Goal: Task Accomplishment & Management: Use online tool/utility

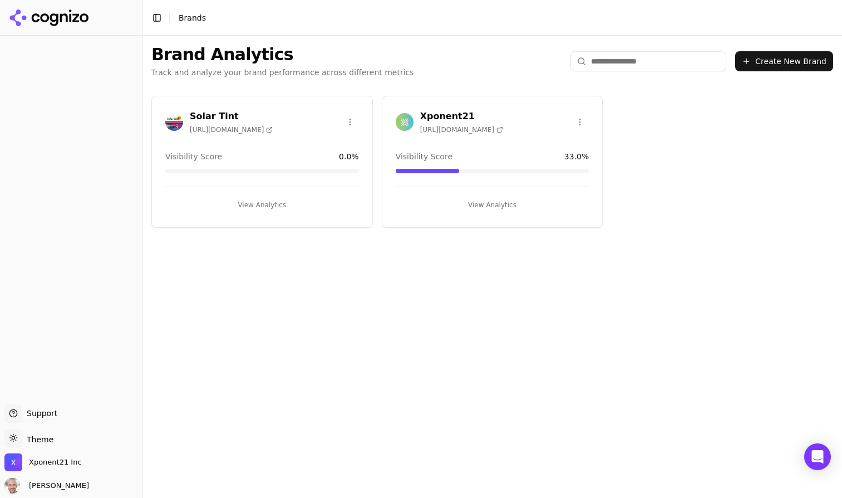
click at [766, 60] on button "Create New Brand" at bounding box center [784, 61] width 98 height 20
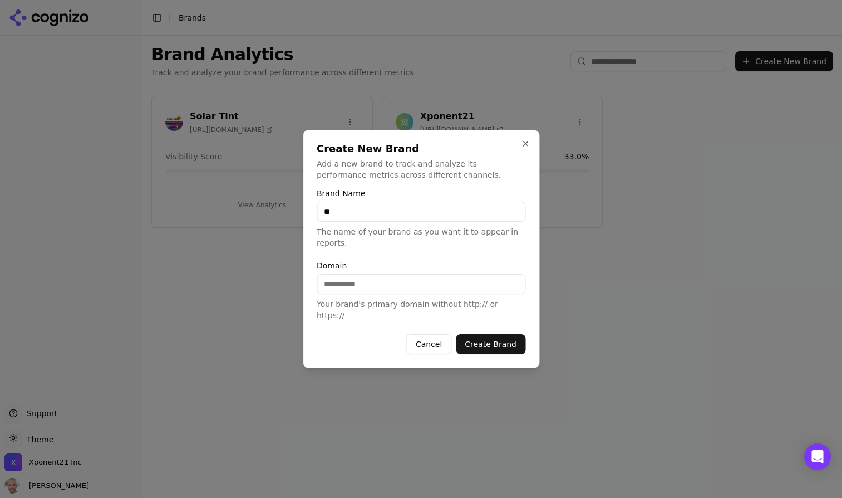
type input "*"
type input "**********"
type input "*"
click at [477, 334] on button "Create Brand" at bounding box center [491, 344] width 70 height 20
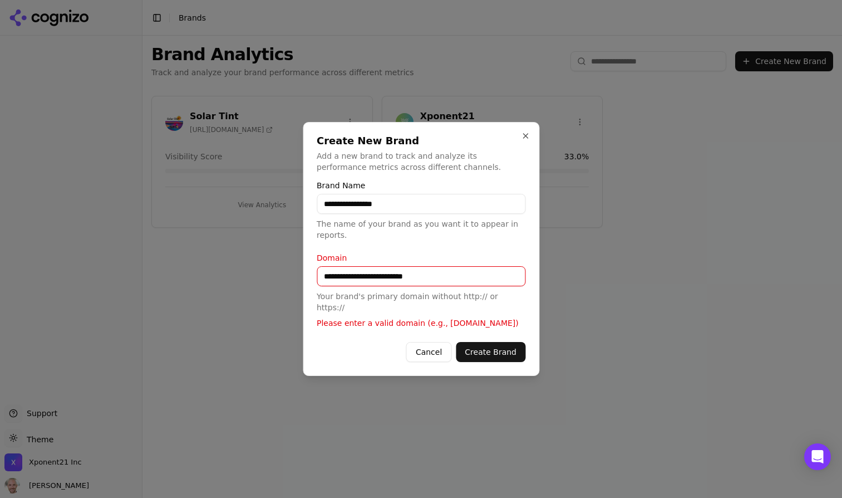
drag, startPoint x: 349, startPoint y: 279, endPoint x: 259, endPoint y: 280, distance: 90.2
click at [259, 280] on body "**********" at bounding box center [421, 249] width 842 height 498
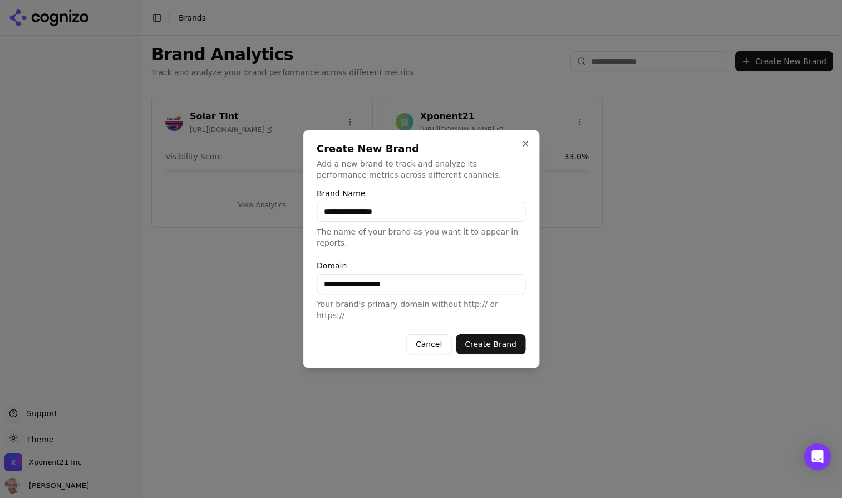
type input "**********"
click at [501, 342] on button "Create Brand" at bounding box center [491, 344] width 70 height 20
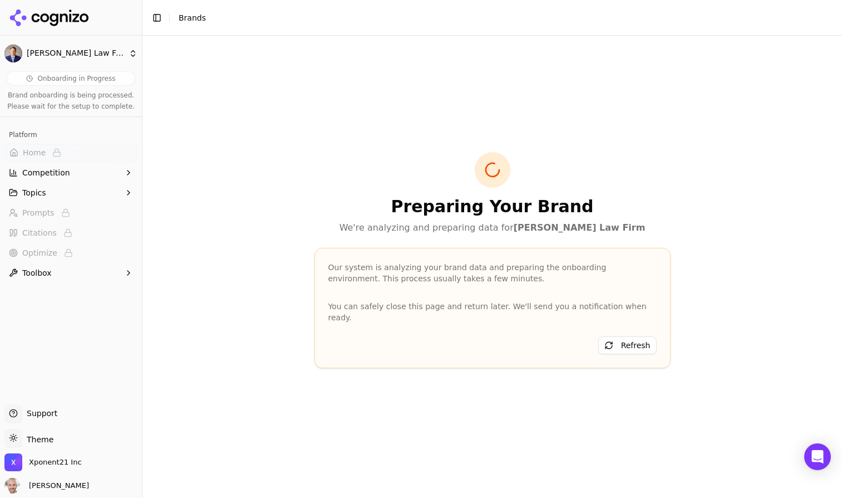
click at [129, 194] on icon "button" at bounding box center [128, 192] width 9 height 9
click at [67, 459] on span "Xponent21 Inc" at bounding box center [55, 462] width 53 height 10
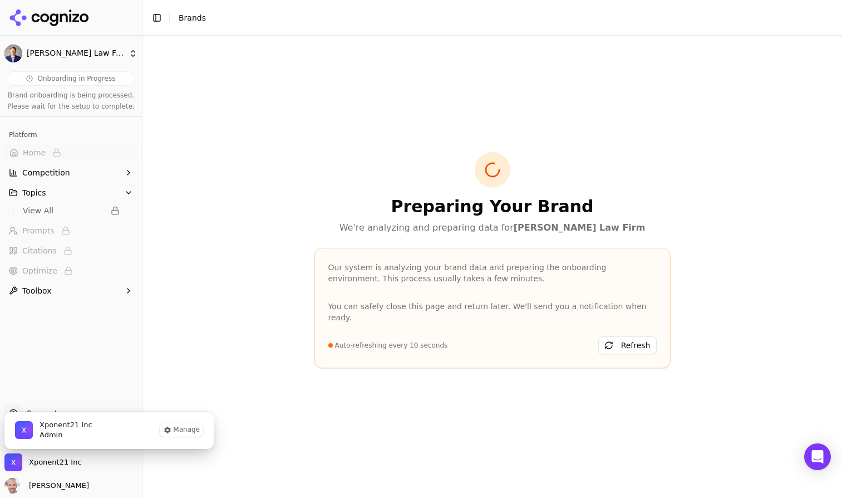
click at [57, 434] on span "Admin" at bounding box center [66, 435] width 53 height 10
click at [47, 347] on div "Onboarding in Progress Brand onboarding is being processed. Please wait for the…" at bounding box center [71, 233] width 142 height 333
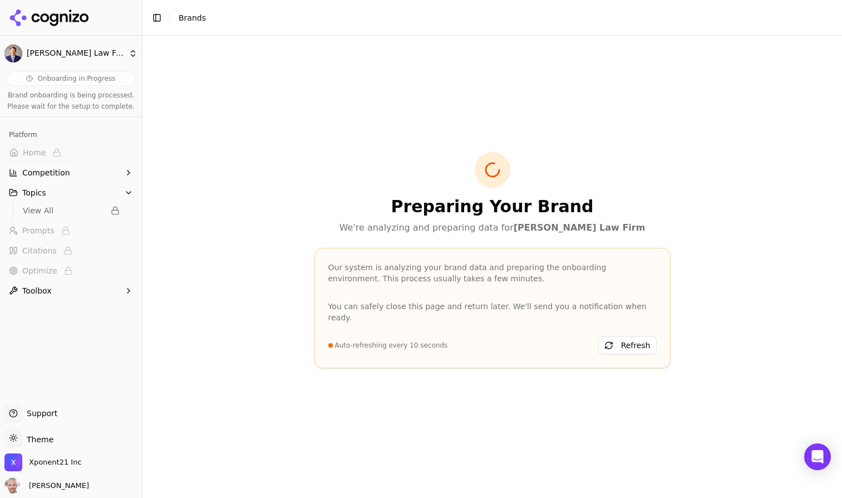
click at [190, 23] on div "Toggle Sidebar Brands" at bounding box center [179, 18] width 72 height 16
click at [153, 20] on button "Toggle Sidebar" at bounding box center [157, 18] width 16 height 16
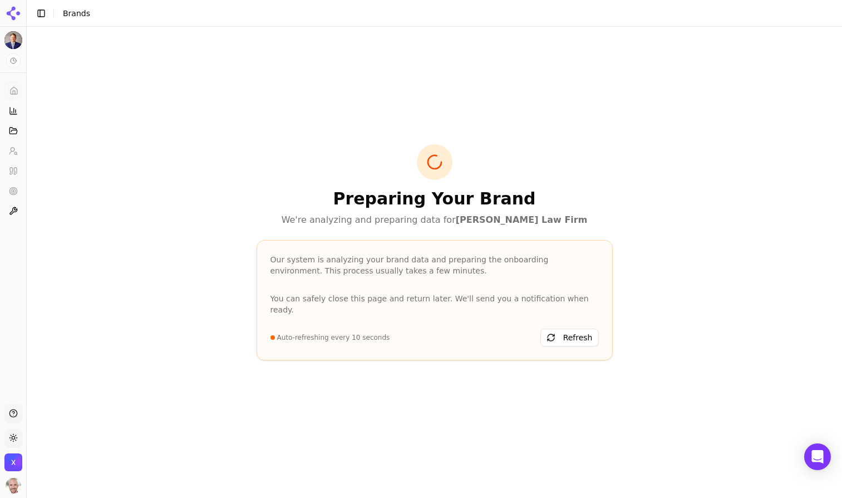
click at [41, 13] on button "Toggle Sidebar" at bounding box center [41, 14] width 16 height 16
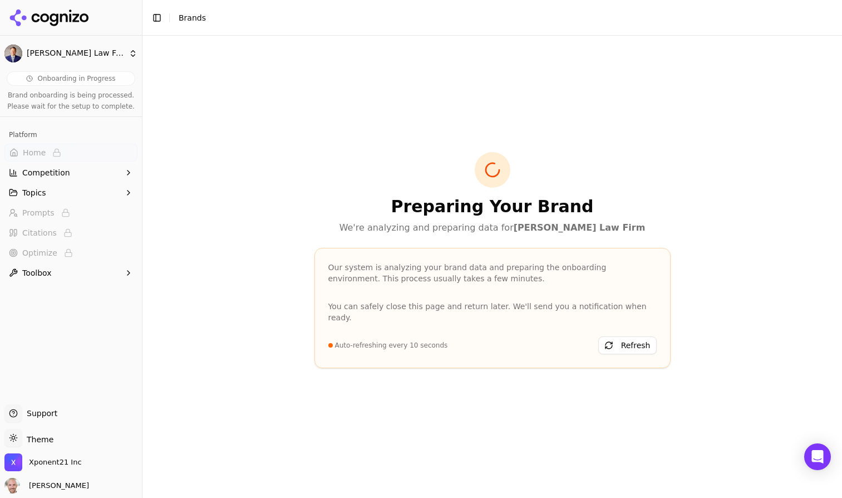
click at [52, 51] on html "[PERSON_NAME] Law Firm Onboarding in Progress Brand onboarding is being process…" at bounding box center [421, 249] width 842 height 498
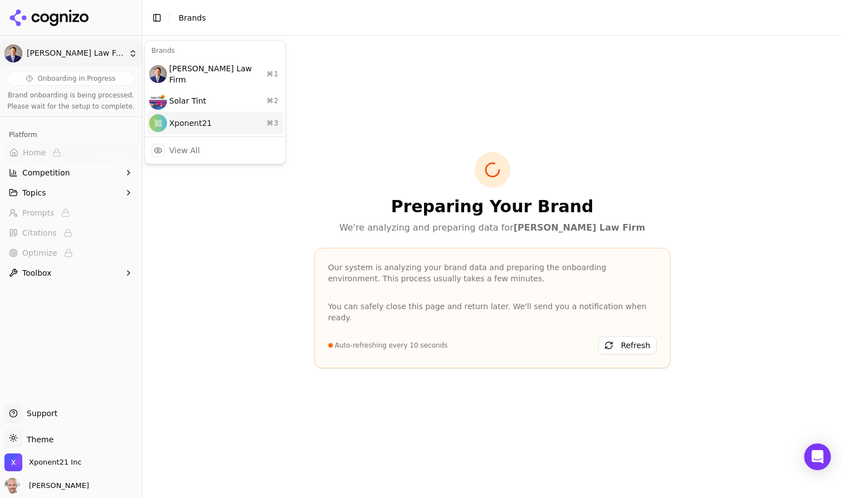
click at [190, 112] on div "Xponent21 ⌘ 3" at bounding box center [215, 123] width 136 height 22
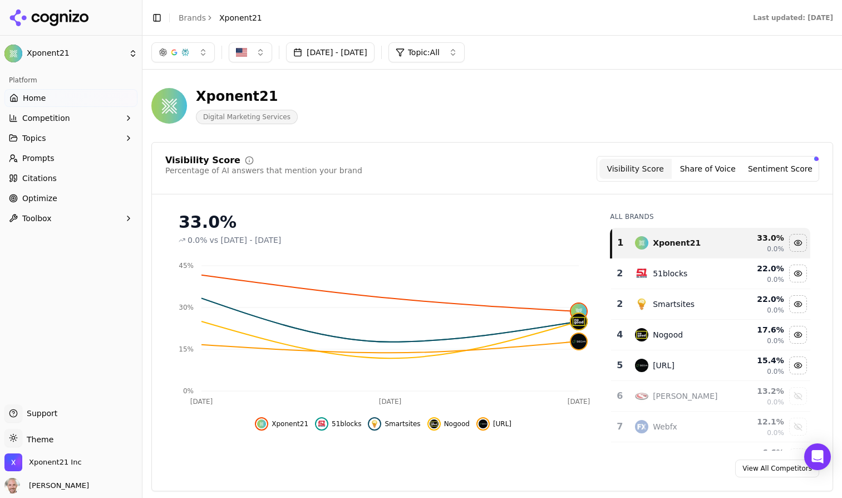
click at [202, 53] on button "button" at bounding box center [182, 52] width 63 height 20
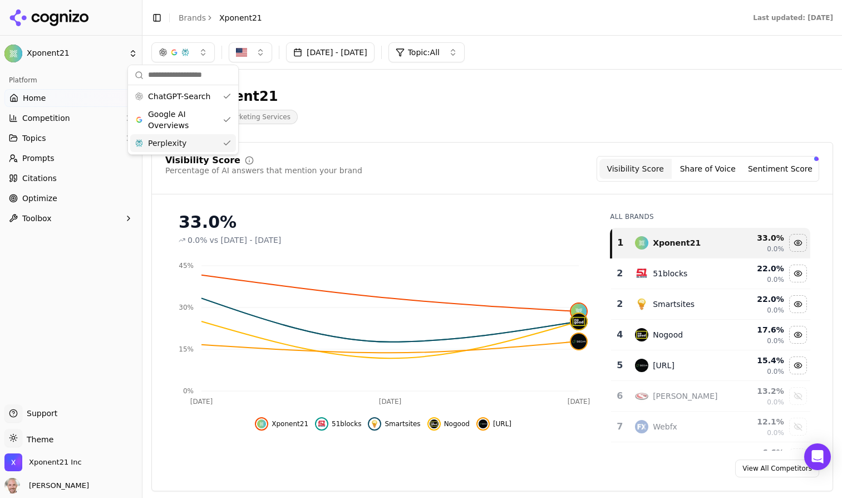
click at [349, 112] on div "Xponent21 Digital Marketing Services" at bounding box center [400, 105] width 499 height 37
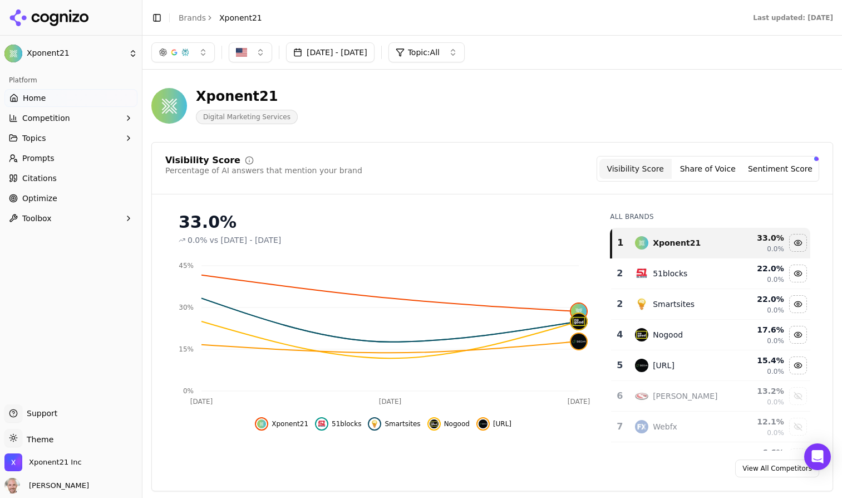
click at [116, 122] on button "Competition" at bounding box center [70, 118] width 133 height 18
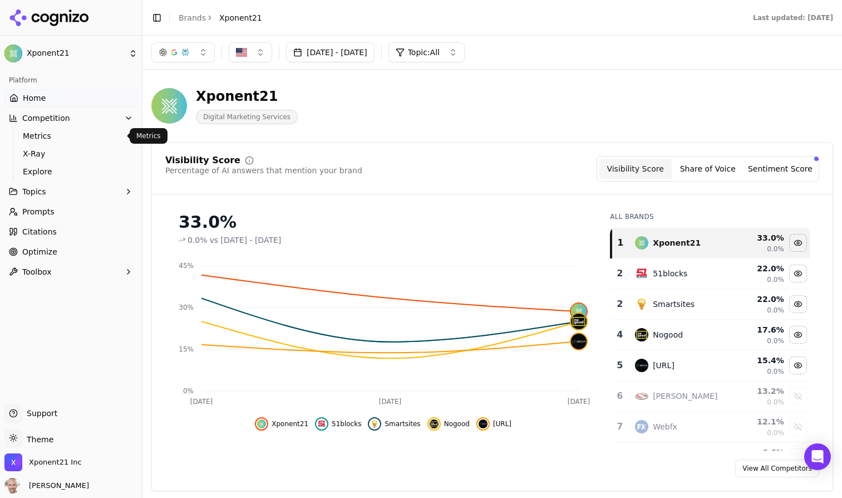
click at [40, 131] on span "Metrics" at bounding box center [71, 135] width 97 height 11
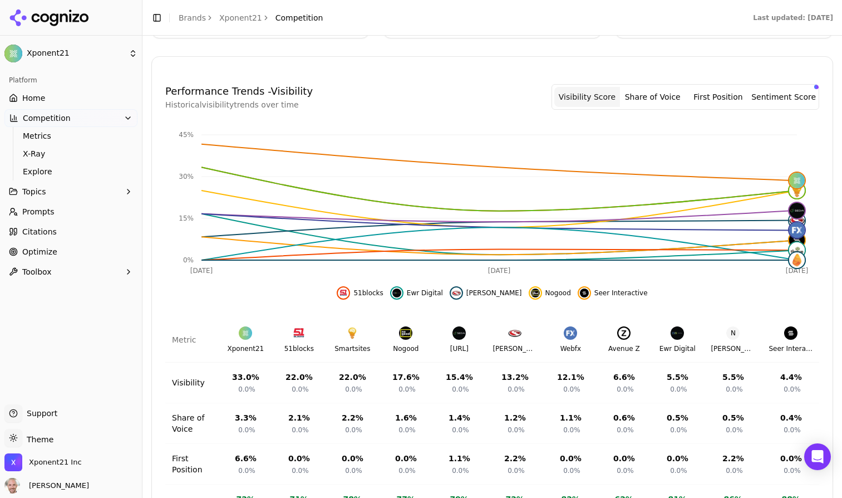
scroll to position [302, 0]
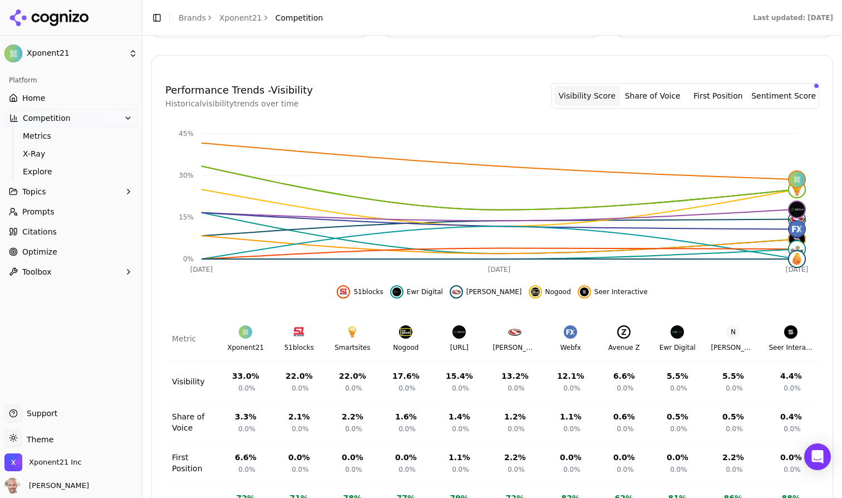
click at [659, 95] on button "Share of Voice" at bounding box center [653, 96] width 66 height 20
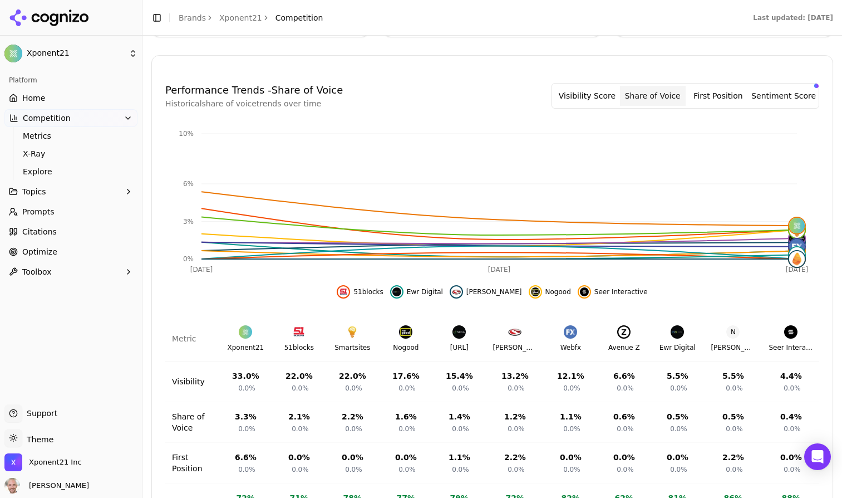
click at [713, 93] on button "First Position" at bounding box center [719, 96] width 66 height 20
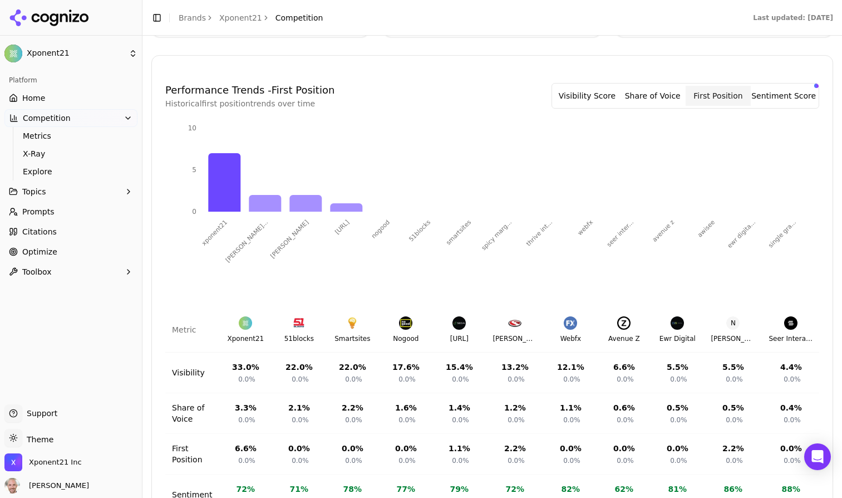
click at [791, 99] on button "Sentiment Score" at bounding box center [784, 96] width 66 height 20
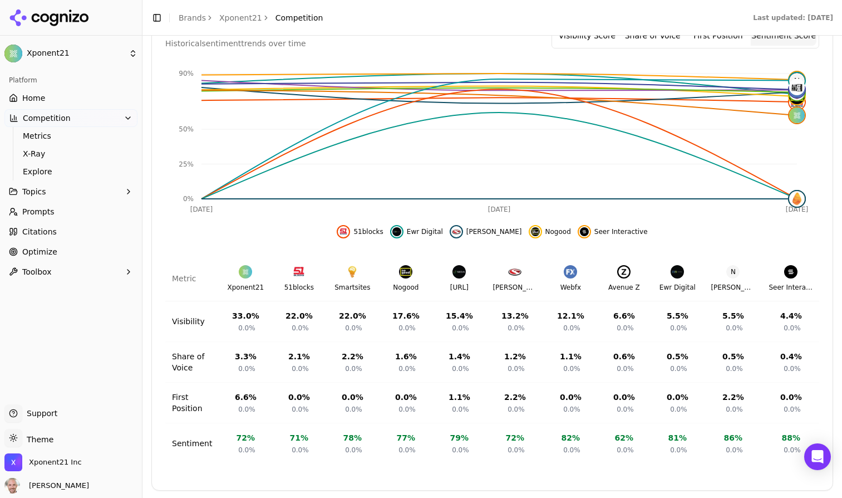
scroll to position [364, 0]
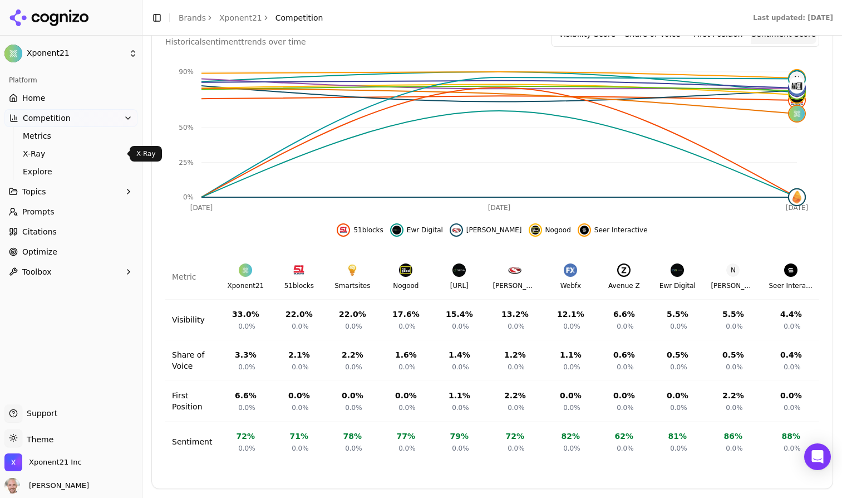
click at [33, 154] on span "X-Ray" at bounding box center [71, 153] width 97 height 11
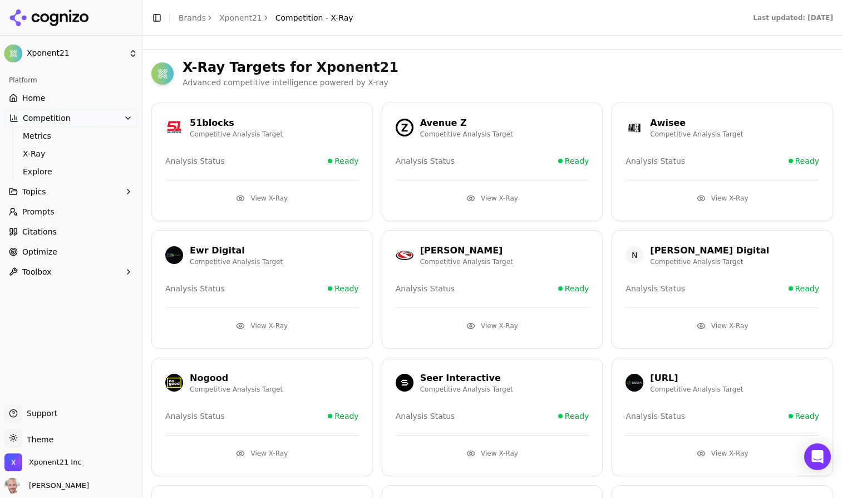
click at [510, 165] on div "Avenue Z Competitive Analysis Target Analysis Status Ready View X-Ray" at bounding box center [493, 161] width 222 height 119
click at [501, 189] on button "View X-Ray" at bounding box center [493, 198] width 194 height 18
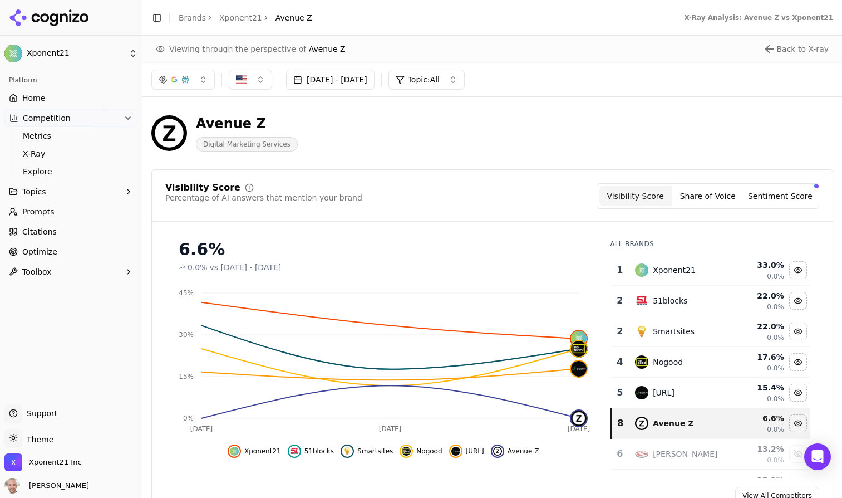
click at [120, 196] on button "Topics" at bounding box center [70, 192] width 133 height 18
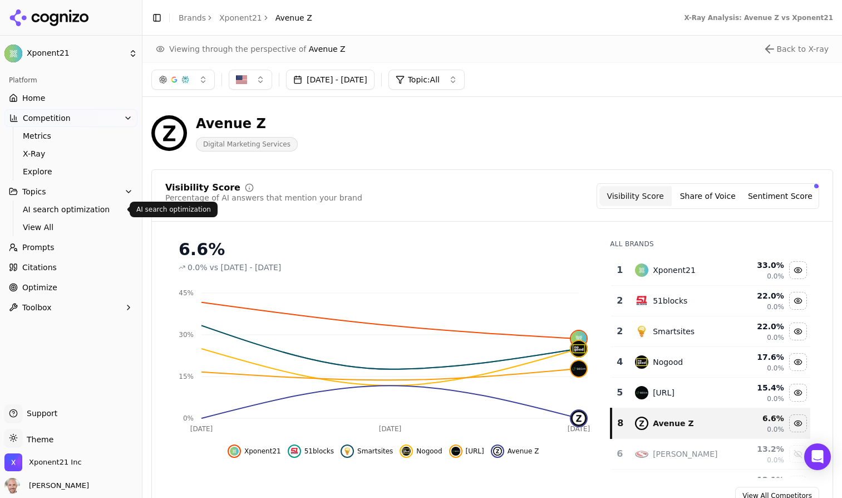
click at [40, 210] on span "AI search optimization" at bounding box center [71, 209] width 97 height 11
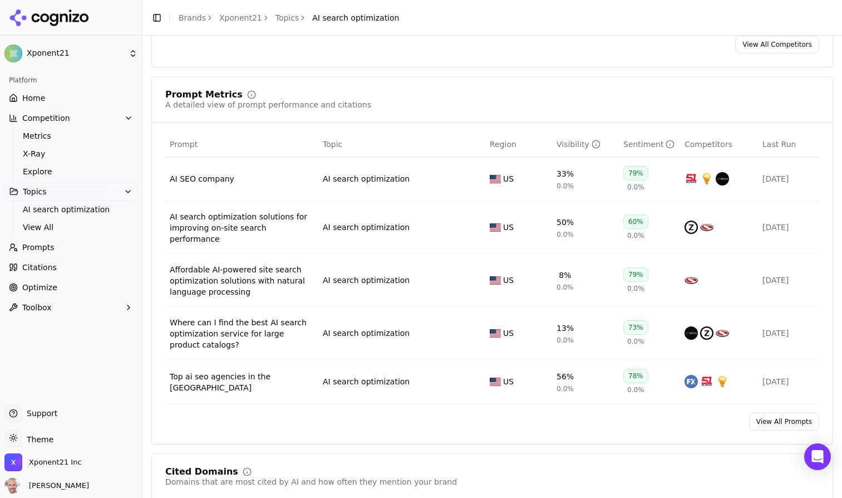
scroll to position [436, 0]
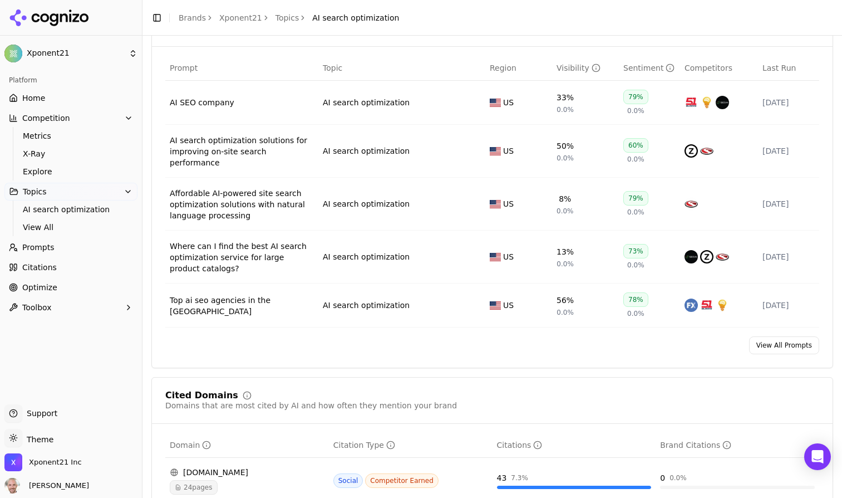
click at [772, 342] on link "View All Prompts" at bounding box center [784, 345] width 70 height 18
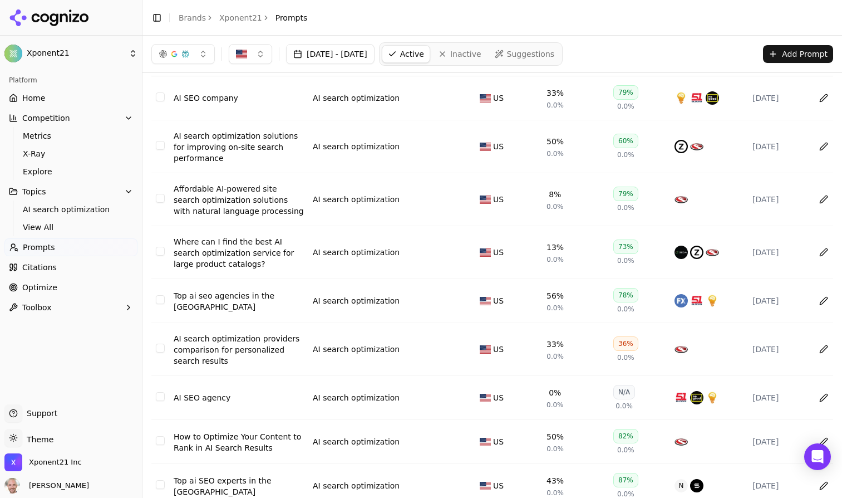
scroll to position [83, 0]
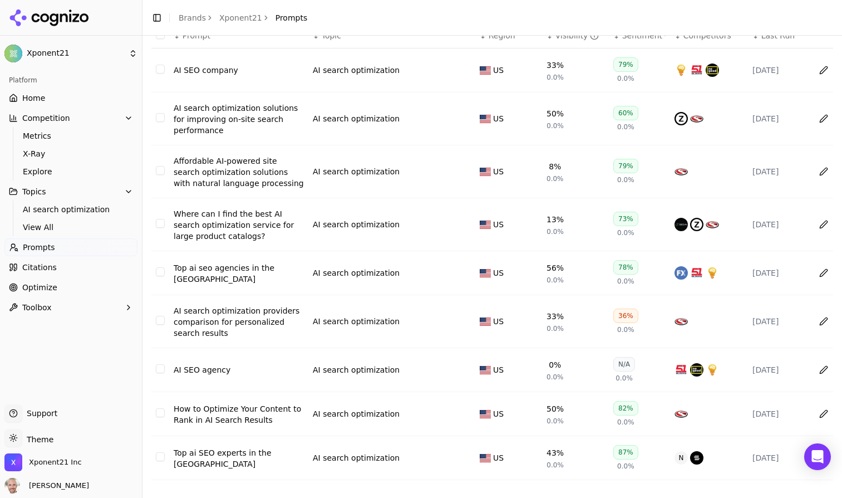
click at [240, 268] on div "Top ai seo agencies in the [GEOGRAPHIC_DATA]" at bounding box center [239, 273] width 130 height 22
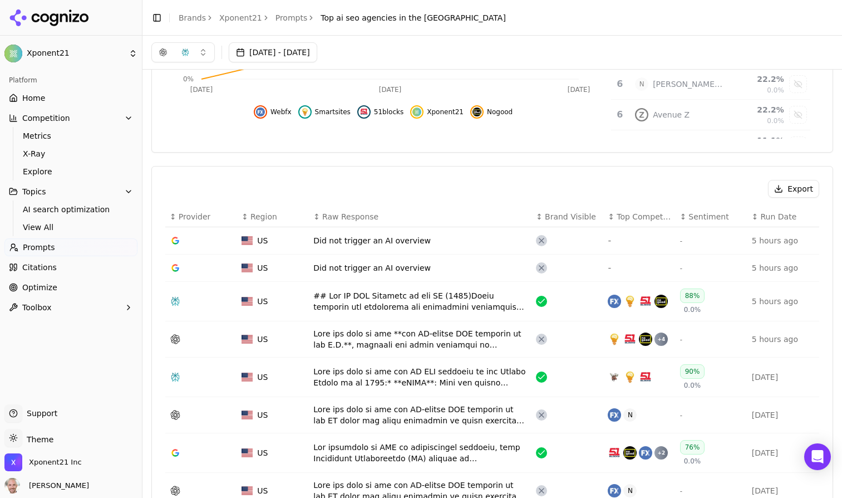
scroll to position [242, 0]
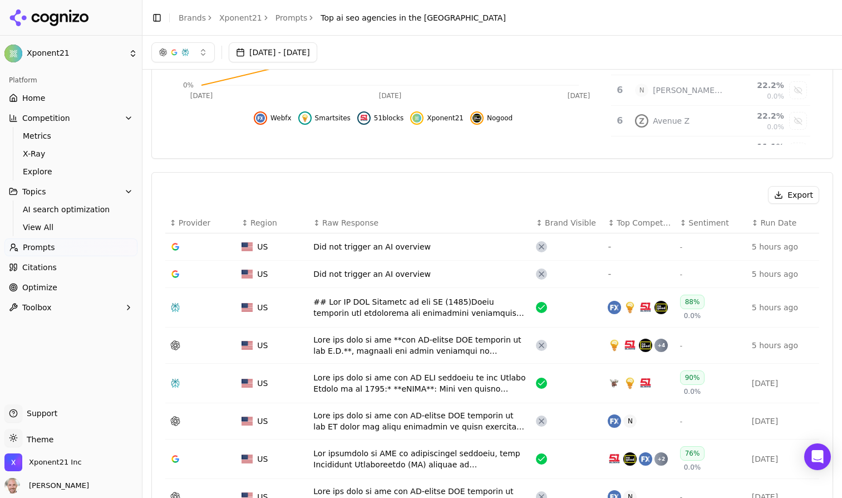
click at [369, 305] on div "Data table" at bounding box center [420, 307] width 214 height 22
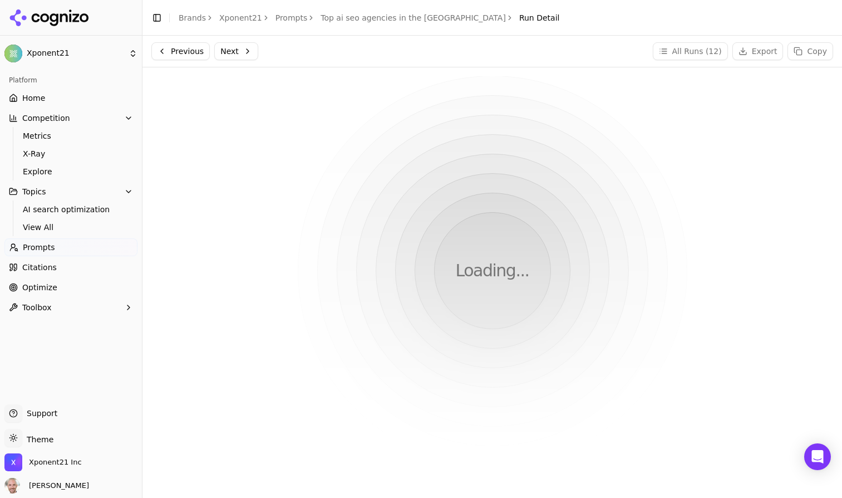
click at [385, 17] on link "Top ai seo agencies in the [GEOGRAPHIC_DATA]" at bounding box center [413, 17] width 185 height 11
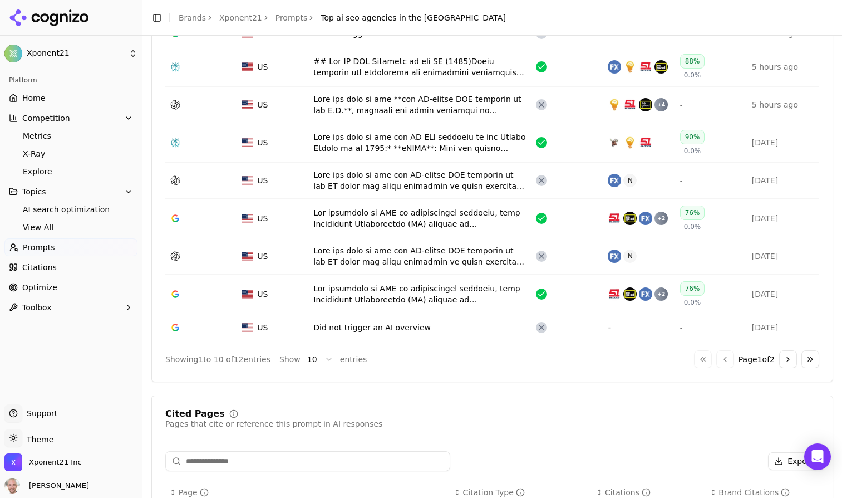
scroll to position [502, 0]
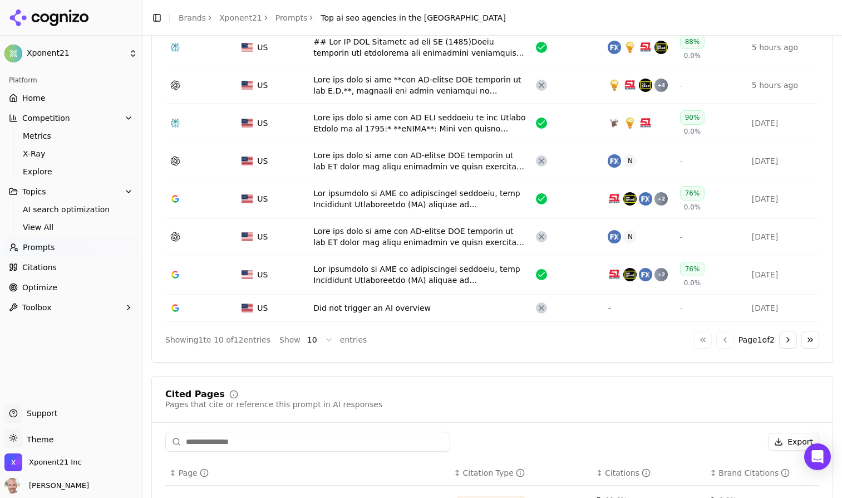
click at [322, 345] on html "Xponent21 Platform Home Competition Metrics X-Ray Explore Topics AI search opti…" at bounding box center [421, 249] width 842 height 498
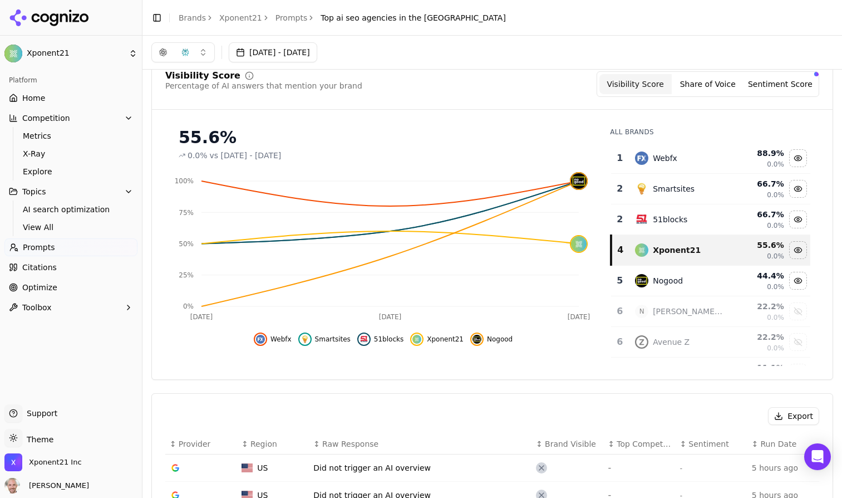
scroll to position [0, 0]
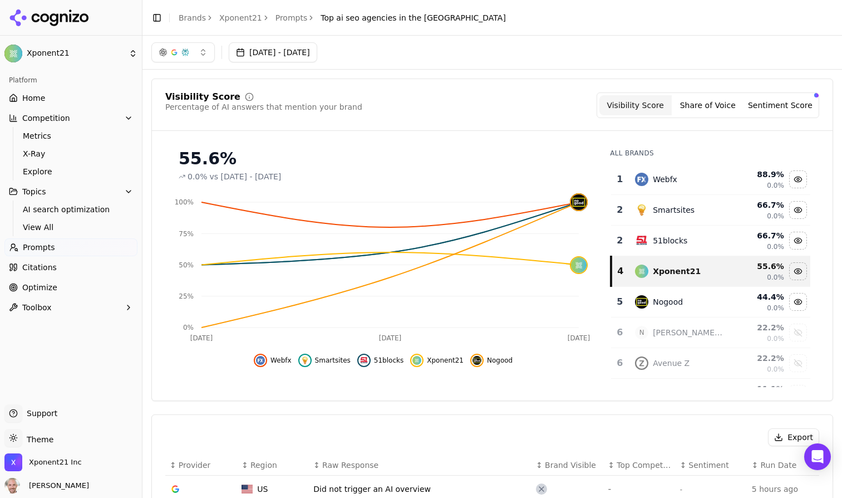
click at [47, 243] on span "Prompts" at bounding box center [39, 247] width 32 height 11
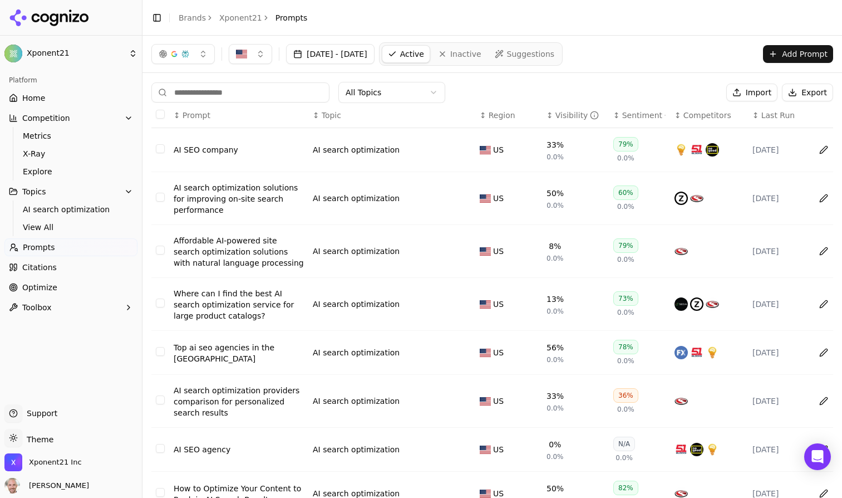
click at [47, 268] on span "Citations" at bounding box center [39, 267] width 35 height 11
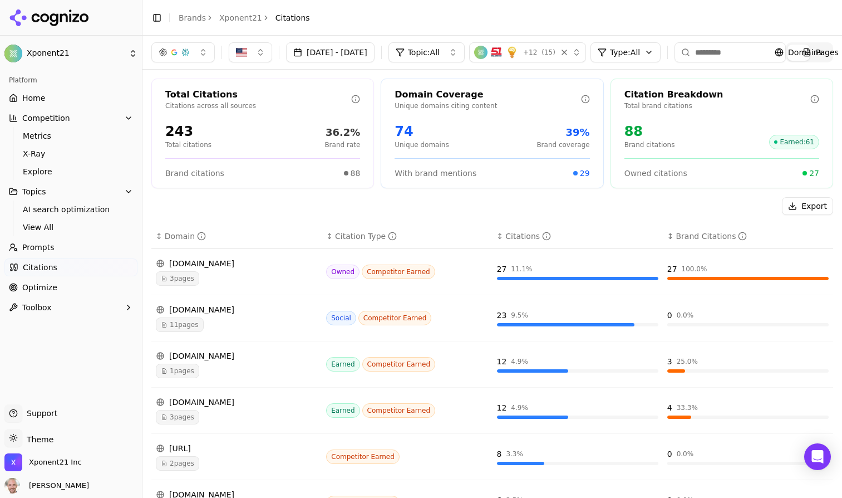
click at [37, 290] on span "Optimize" at bounding box center [39, 287] width 35 height 11
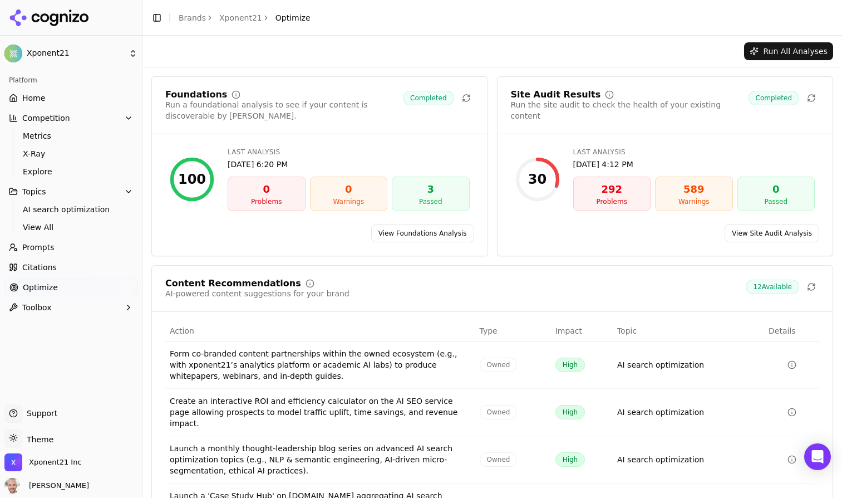
click at [779, 230] on link "View Site Audit Analysis" at bounding box center [772, 233] width 95 height 18
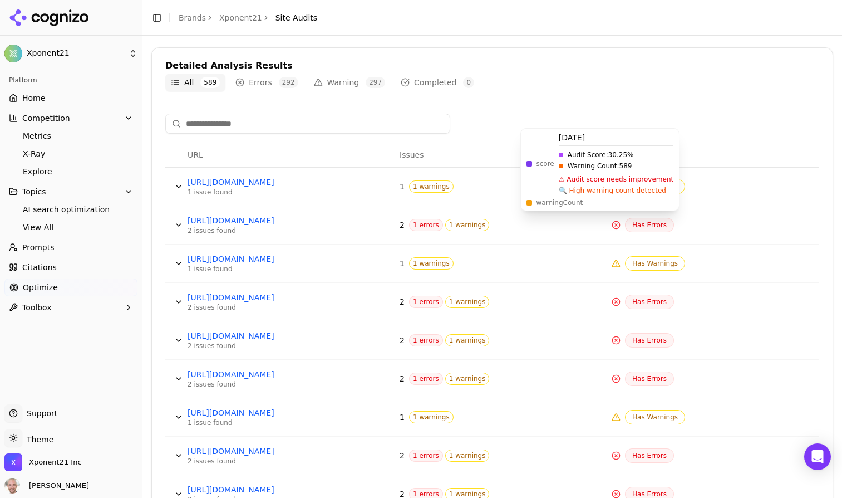
scroll to position [450, 0]
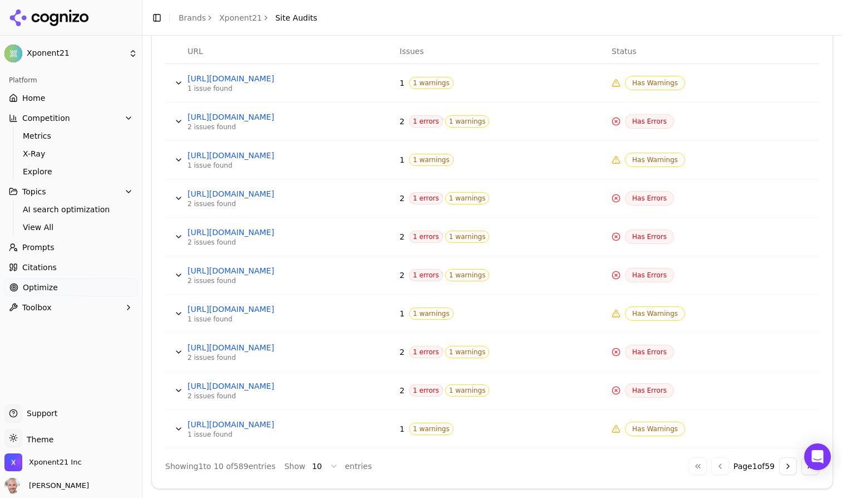
click at [177, 197] on button "Data table" at bounding box center [179, 198] width 18 height 18
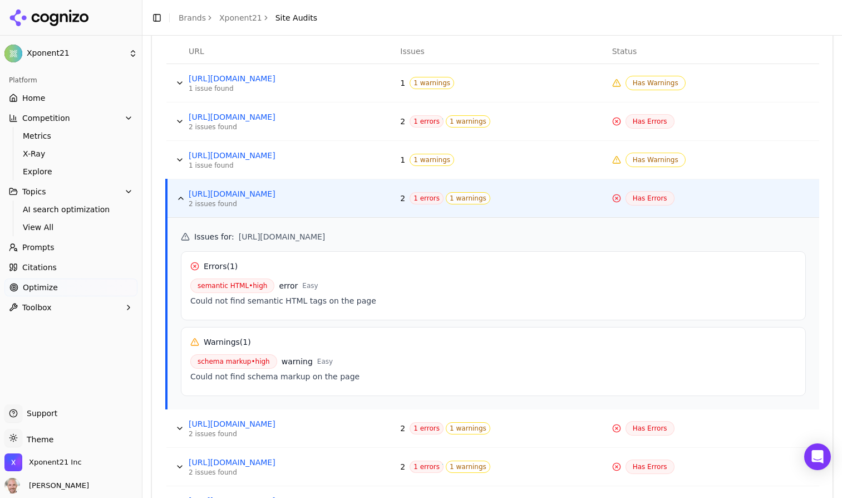
click at [180, 197] on button "Data table" at bounding box center [181, 198] width 18 height 18
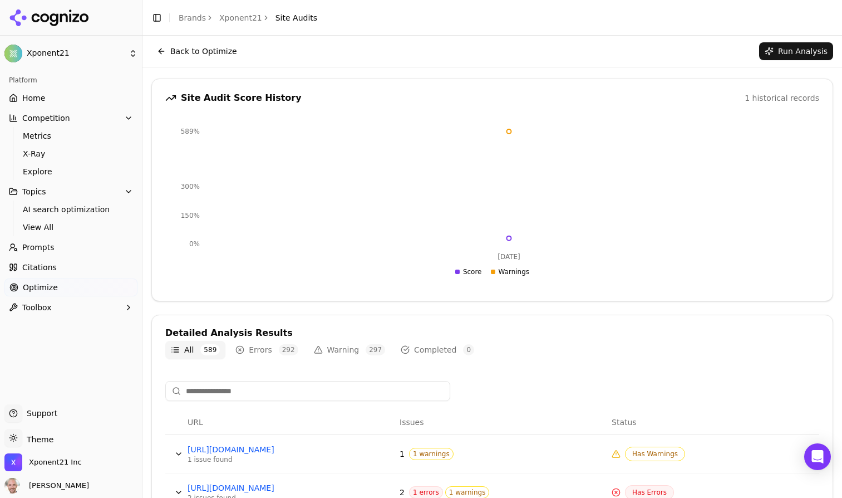
scroll to position [0, 0]
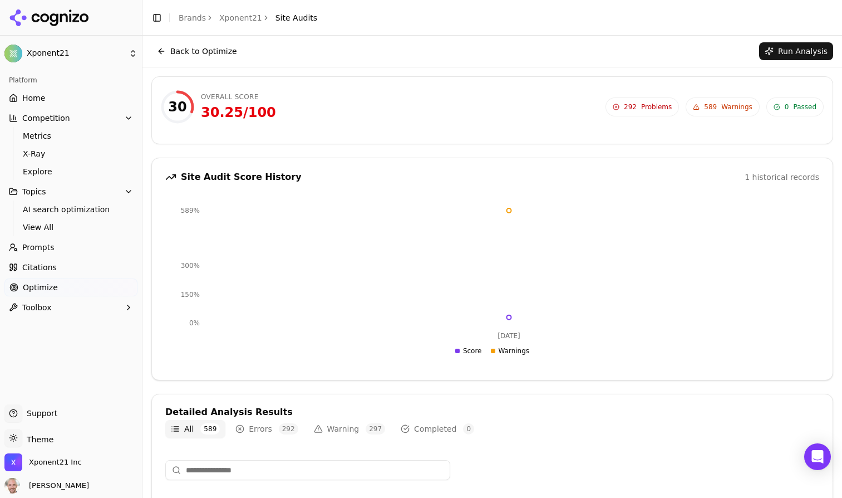
click at [158, 41] on div "Back to Optimize Run Analysis" at bounding box center [493, 51] width 700 height 31
click at [160, 50] on button "Back to Optimize" at bounding box center [196, 51] width 91 height 18
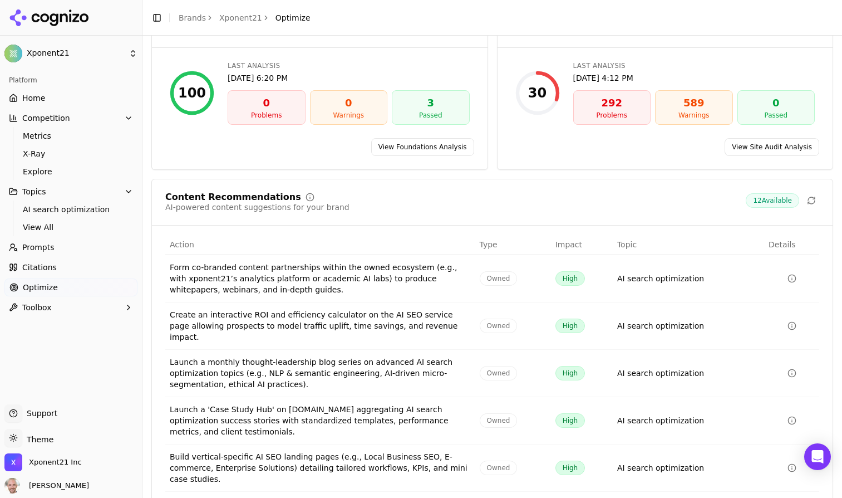
scroll to position [119, 0]
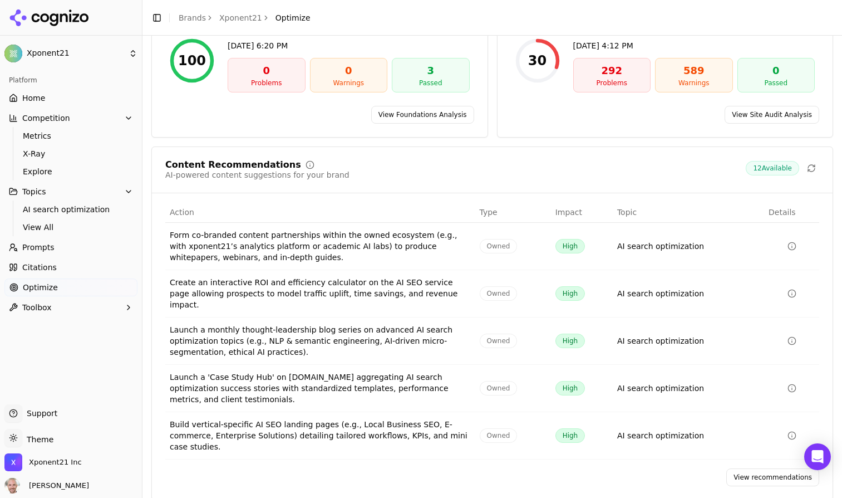
click at [737, 468] on link "View recommendations" at bounding box center [773, 477] width 93 height 18
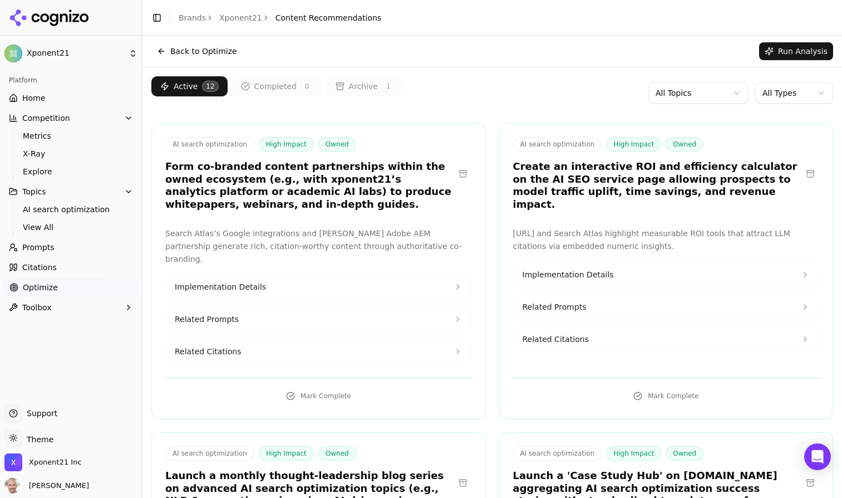
click at [75, 309] on button "Toolbox" at bounding box center [70, 307] width 133 height 18
click at [71, 329] on span "llms.txt Generator" at bounding box center [71, 325] width 97 height 11
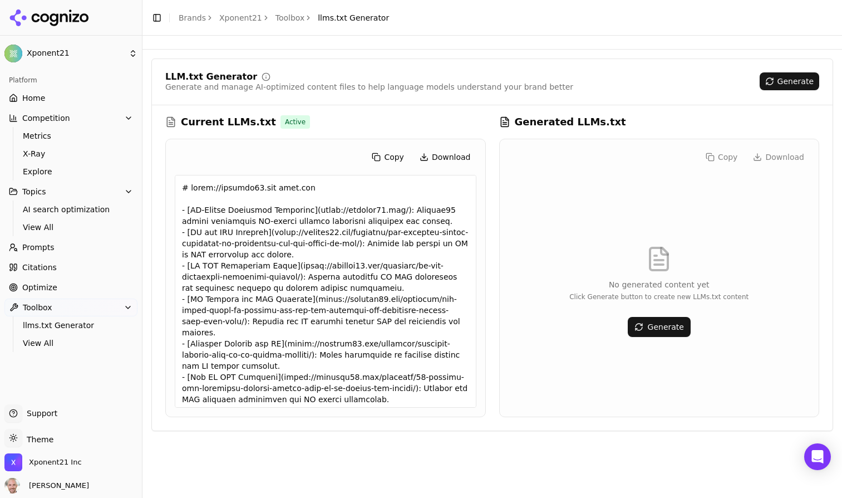
click at [53, 49] on html "Xponent21 Platform Home Competition Metrics X-Ray Explore Topics AI search opti…" at bounding box center [421, 249] width 842 height 498
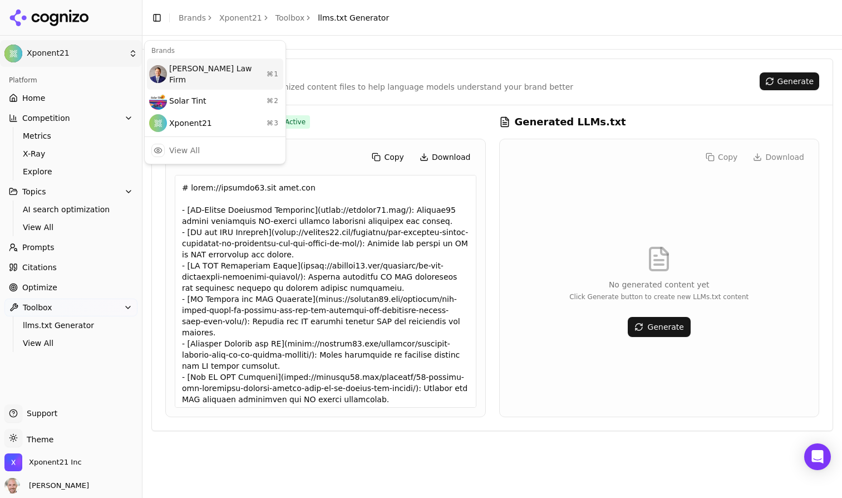
click at [188, 71] on div "[PERSON_NAME] Law Firm ⌘ 1" at bounding box center [215, 73] width 136 height 31
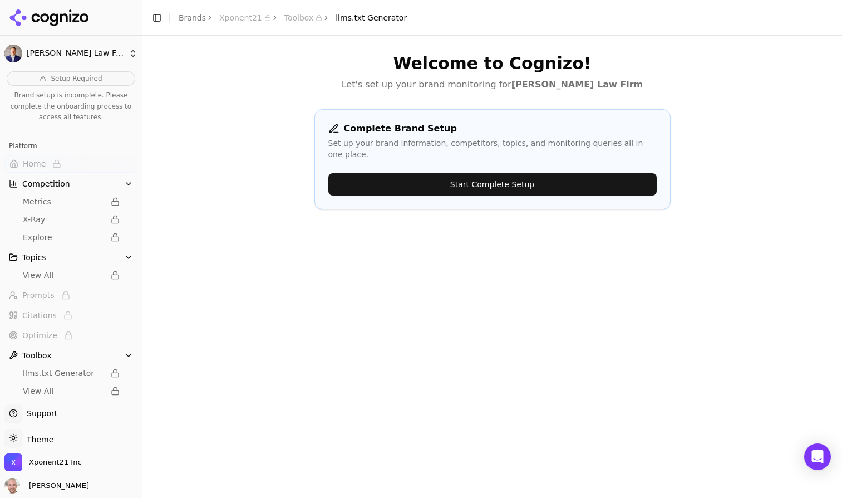
click at [382, 174] on button "Start Complete Setup" at bounding box center [492, 184] width 328 height 22
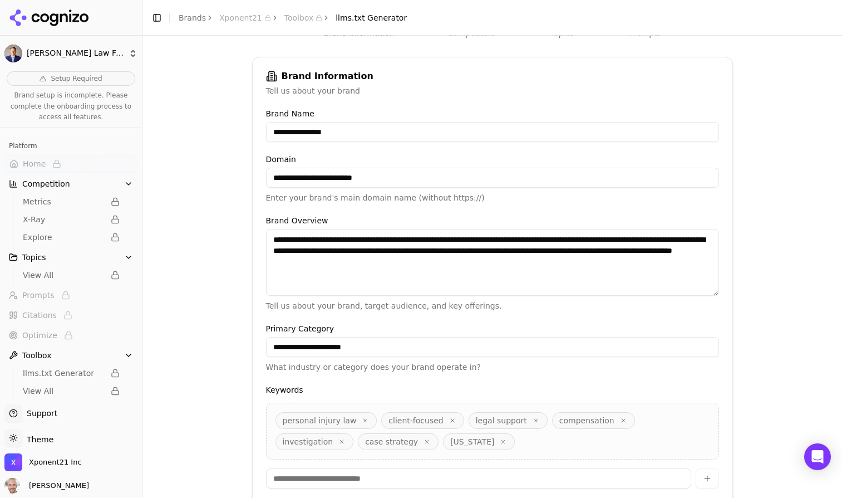
scroll to position [222, 0]
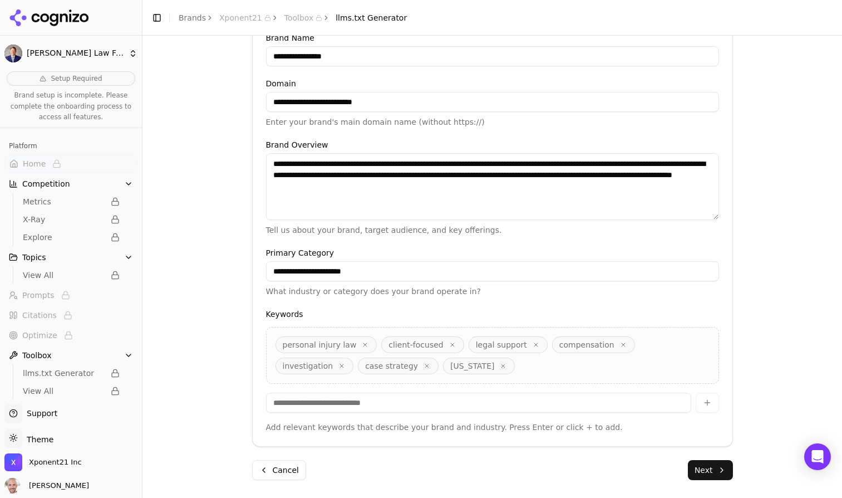
click at [488, 395] on input at bounding box center [478, 403] width 425 height 20
